Goal: Complete application form: Complete application form

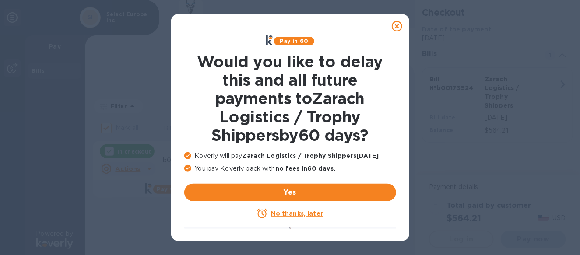
click at [297, 214] on u "No thanks, later" at bounding box center [297, 213] width 52 height 7
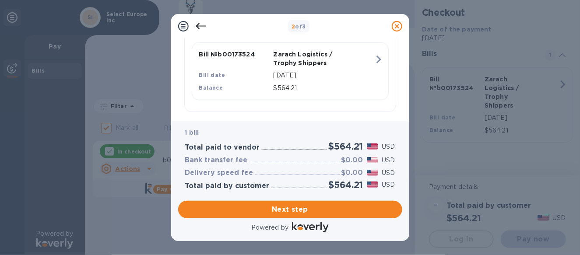
scroll to position [239, 0]
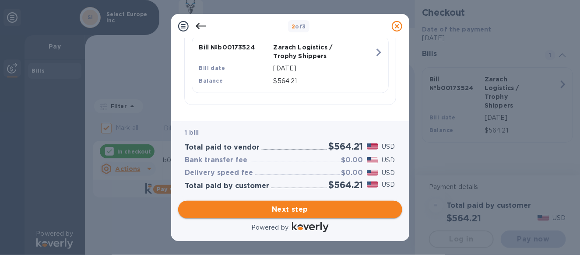
click at [303, 214] on span "Next step" at bounding box center [290, 209] width 210 height 11
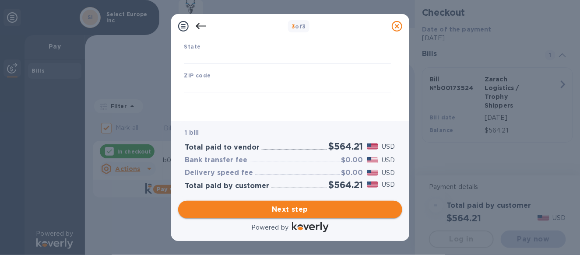
type input "[GEOGRAPHIC_DATA]"
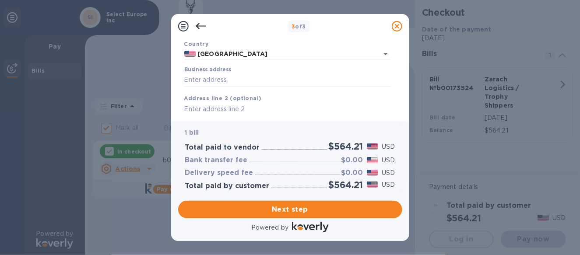
scroll to position [44, 0]
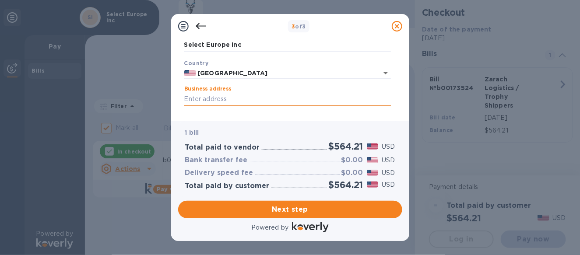
click at [208, 102] on input "Business address" at bounding box center [287, 99] width 207 height 13
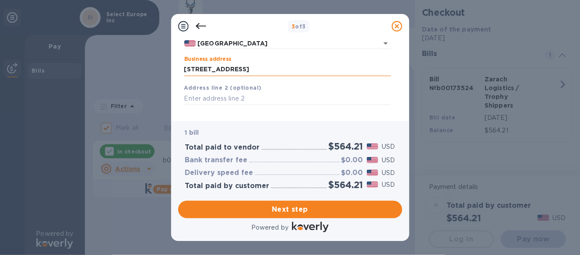
scroll to position [88, 0]
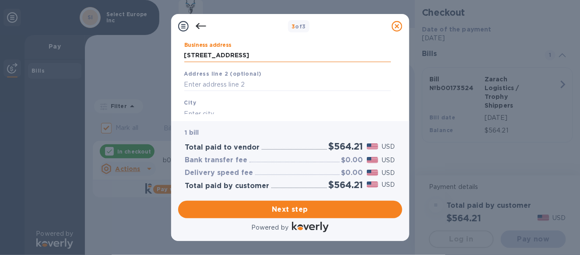
drag, startPoint x: 259, startPoint y: 55, endPoint x: 241, endPoint y: 55, distance: 17.5
click at [241, 55] on input "[STREET_ADDRESS]" at bounding box center [287, 55] width 207 height 13
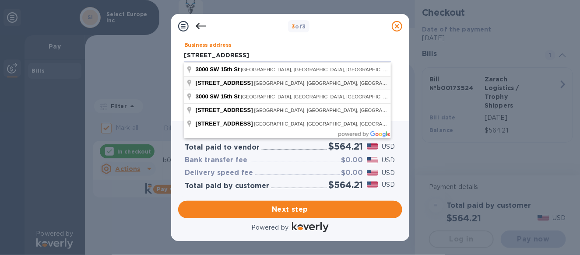
type input "[STREET_ADDRESS]"
type input "[GEOGRAPHIC_DATA]"
type input "FL"
type input "33442"
type input "[STREET_ADDRESS]"
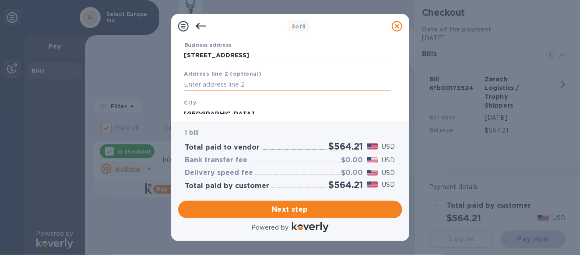
paste input "Unit E"
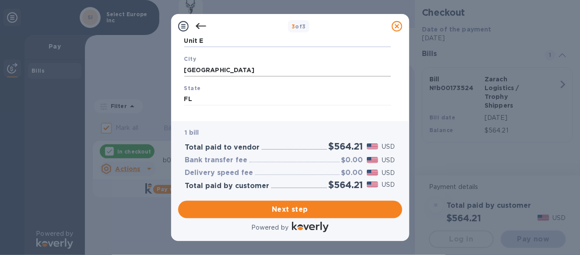
scroll to position [173, 0]
type input "Unit E"
click at [295, 212] on span "Next step" at bounding box center [290, 209] width 210 height 11
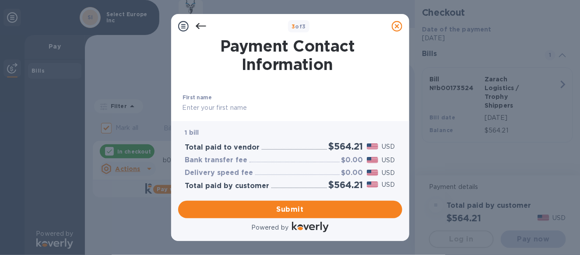
scroll to position [44, 0]
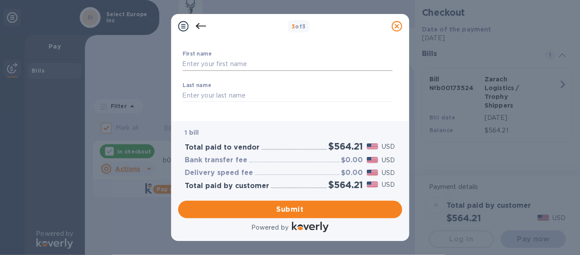
click at [220, 67] on input "text" at bounding box center [288, 64] width 210 height 13
type input "[PERSON_NAME]"
type input "Germakopoulos Varol"
type input "7863761000"
type input "[PERSON_NAME][EMAIL_ADDRESS][PERSON_NAME][DOMAIN_NAME]"
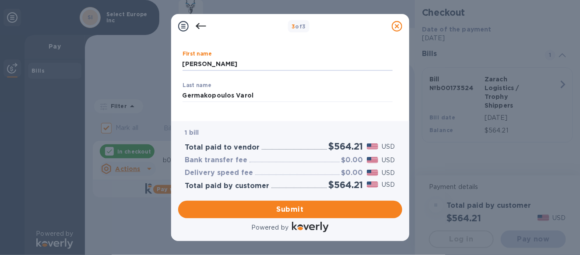
type input "[PERSON_NAME][EMAIL_ADDRESS][PERSON_NAME][DOMAIN_NAME]"
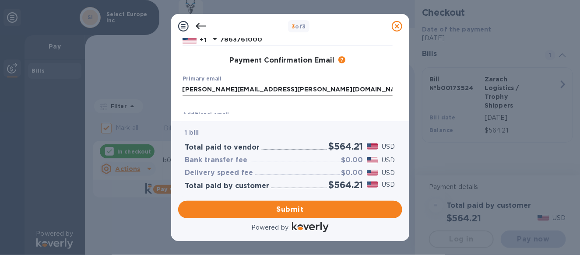
scroll to position [88, 0]
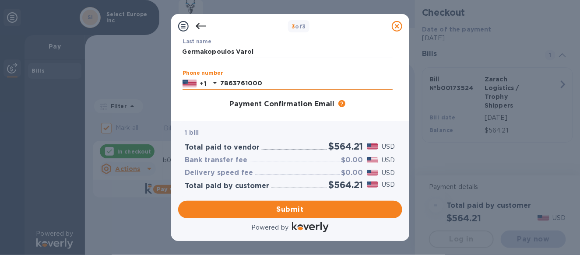
drag, startPoint x: 262, startPoint y: 83, endPoint x: 222, endPoint y: 83, distance: 40.7
click at [222, 83] on input "7863761000" at bounding box center [306, 83] width 173 height 13
type input "4079311820"
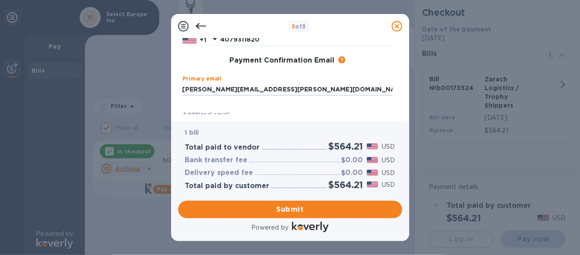
drag, startPoint x: 292, startPoint y: 89, endPoint x: 181, endPoint y: 88, distance: 110.3
click at [181, 88] on div "First name [PERSON_NAME] ​ Last name Germakopoulos [PERSON_NAME] ​ Phone number…" at bounding box center [288, 54] width 214 height 214
type input "[PERSON_NAME][EMAIL_ADDRESS][DOMAIN_NAME]"
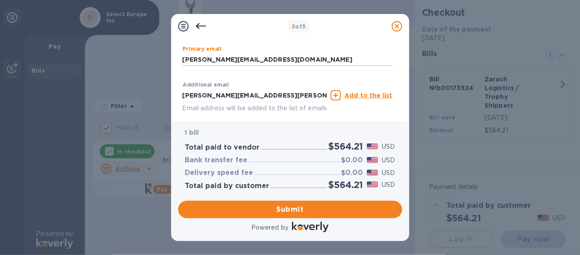
scroll to position [175, 0]
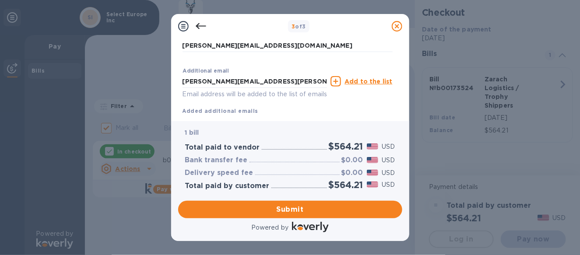
click at [282, 64] on div "Additional email [PERSON_NAME][EMAIL_ADDRESS][PERSON_NAME][DOMAIN_NAME] Email a…" at bounding box center [255, 81] width 148 height 39
drag, startPoint x: 282, startPoint y: 82, endPoint x: 180, endPoint y: 85, distance: 102.1
click at [180, 85] on div "Payment Contact Information First name [PERSON_NAME] ​ Last name Germakopoulos …" at bounding box center [290, 77] width 224 height 76
type input "[PERSON_NAME][EMAIL_ADDRESS][DOMAIN_NAME]"
click at [300, 69] on div "Additional email [PERSON_NAME][EMAIL_ADDRESS][DOMAIN_NAME] Email address will b…" at bounding box center [255, 84] width 145 height 32
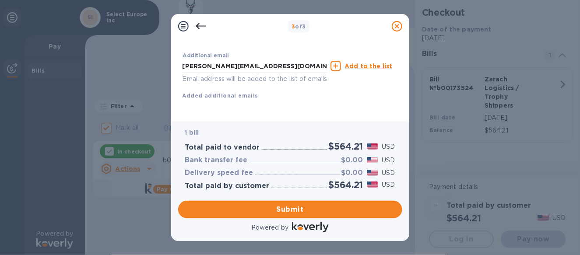
scroll to position [200, 0]
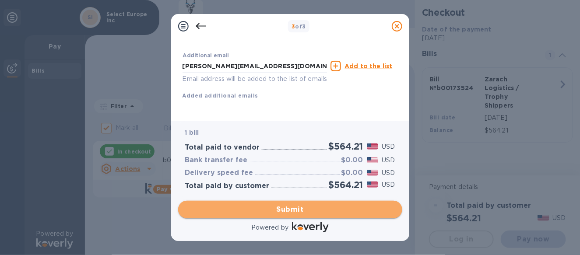
click at [283, 209] on span "Submit" at bounding box center [290, 209] width 210 height 11
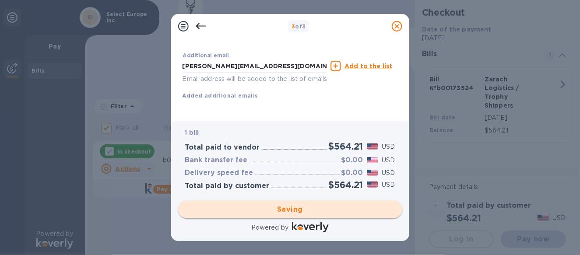
checkbox input "false"
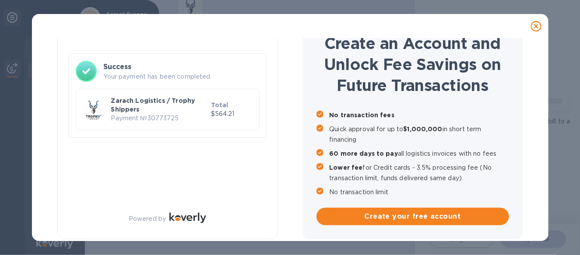
scroll to position [40, 0]
